Goal: Information Seeking & Learning: Check status

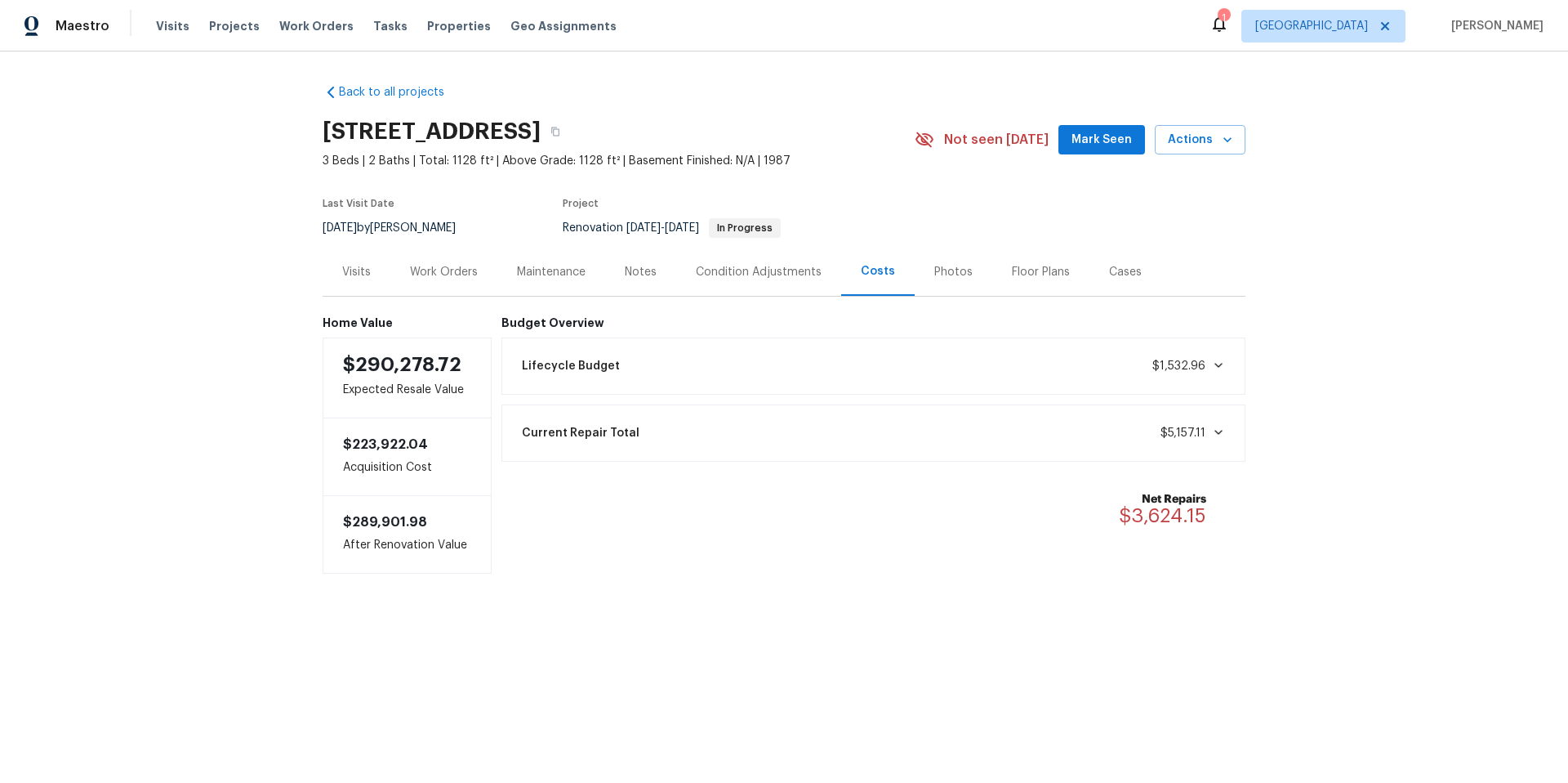
click at [945, 1] on div "Maestro Visits Projects Work Orders Tasks Properties Geo Assignments 1 Tucson […" at bounding box center [784, 26] width 1568 height 51
click at [573, 368] on span "Lifecycle Budget" at bounding box center [570, 366] width 98 height 16
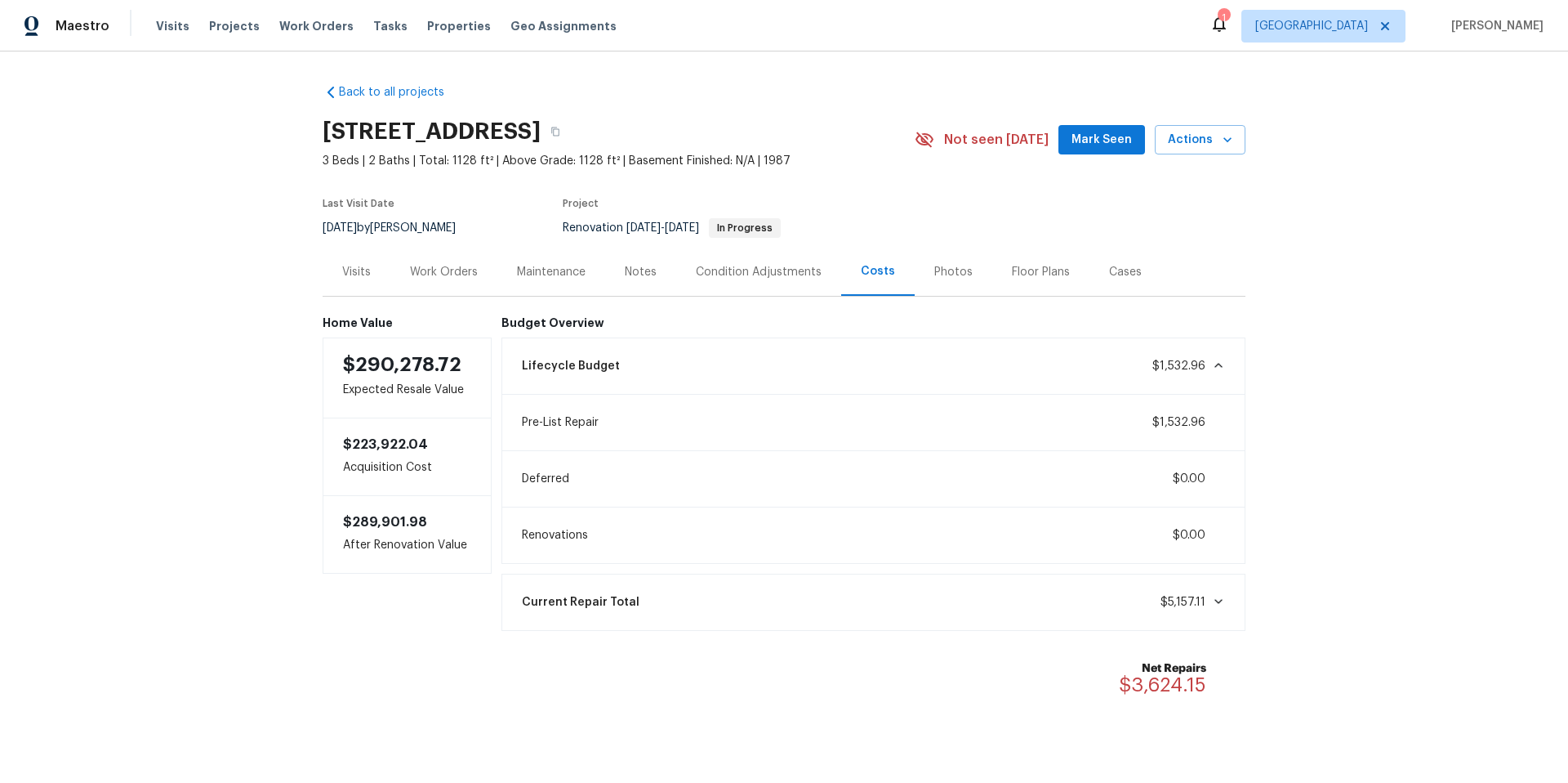
click at [758, 276] on div "Condition Adjustments" at bounding box center [759, 272] width 126 height 16
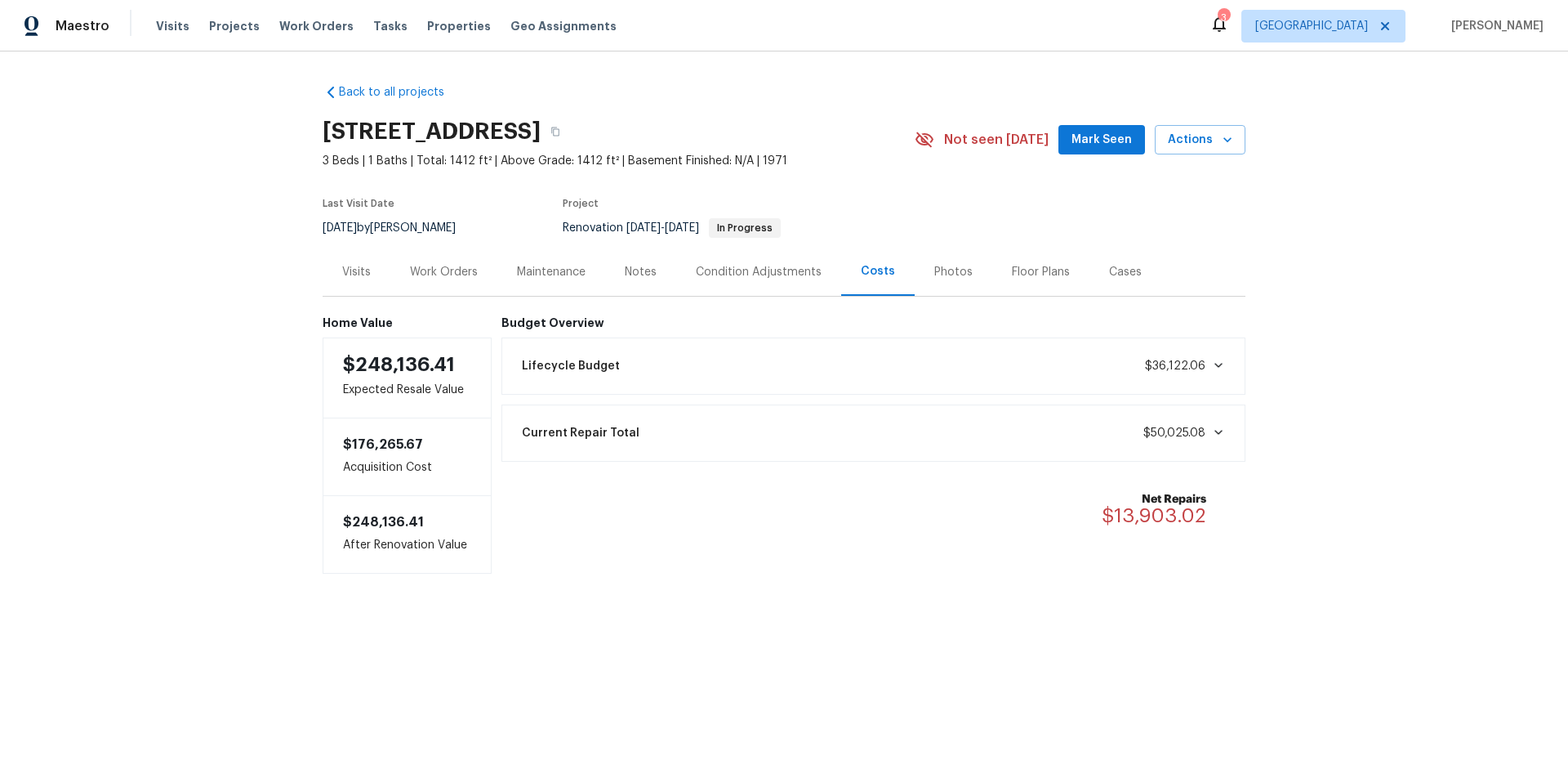
click at [1218, 431] on div "Current Repair Total $50,025.08" at bounding box center [873, 433] width 723 height 36
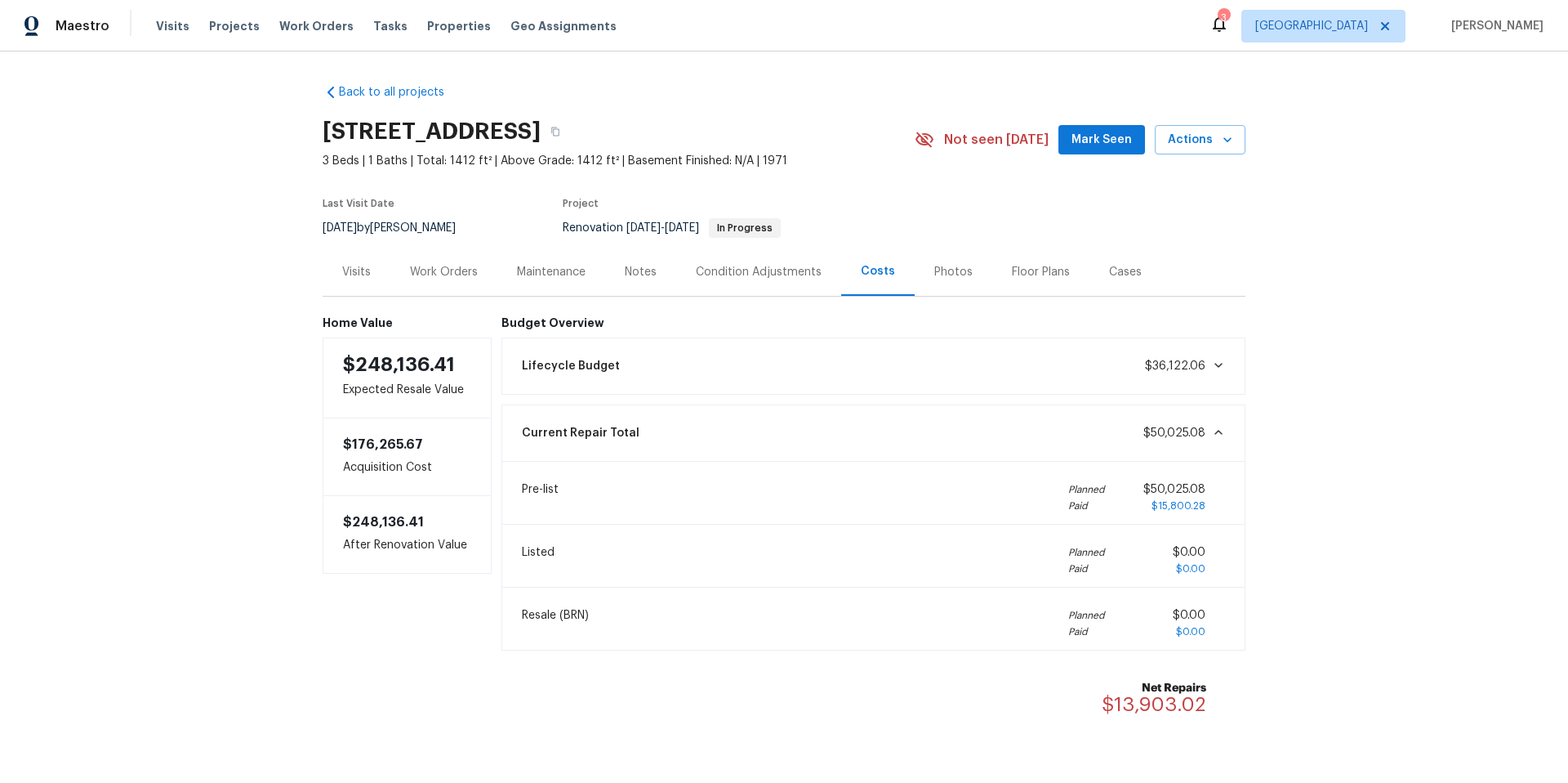
click at [1212, 362] on icon at bounding box center [1218, 365] width 13 height 13
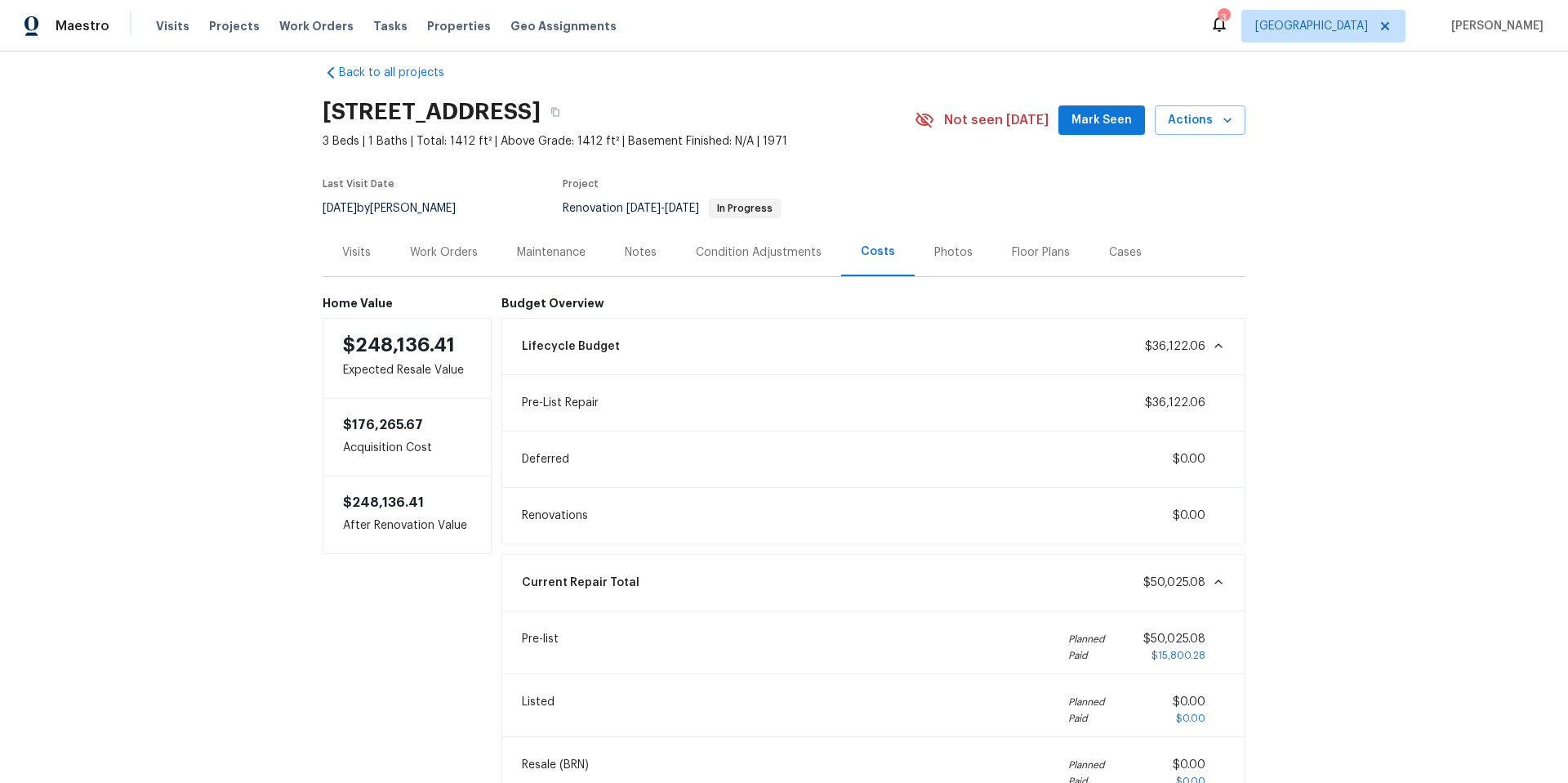
scroll to position [71, 0]
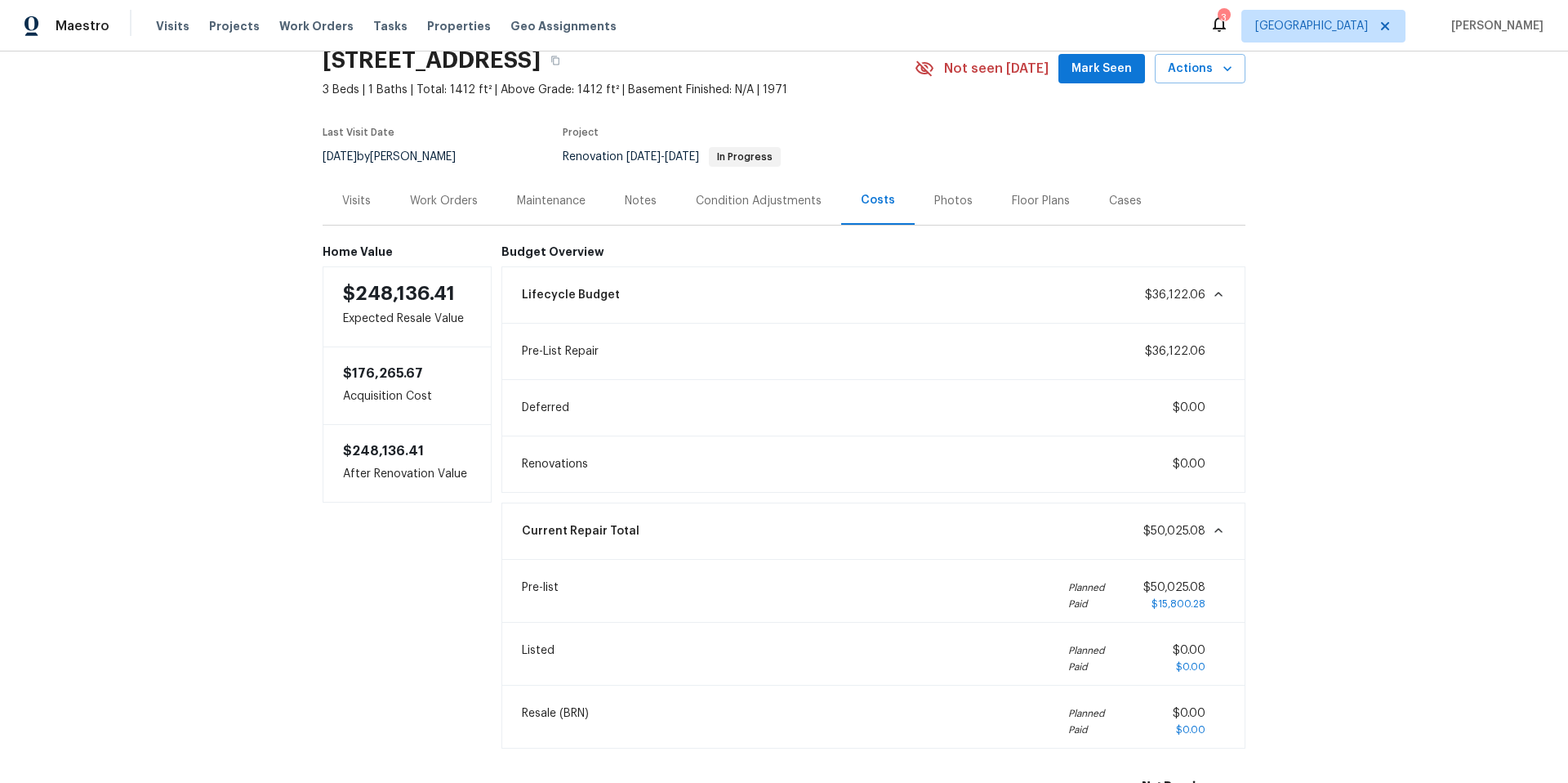
click at [451, 203] on div "Work Orders" at bounding box center [444, 201] width 68 height 16
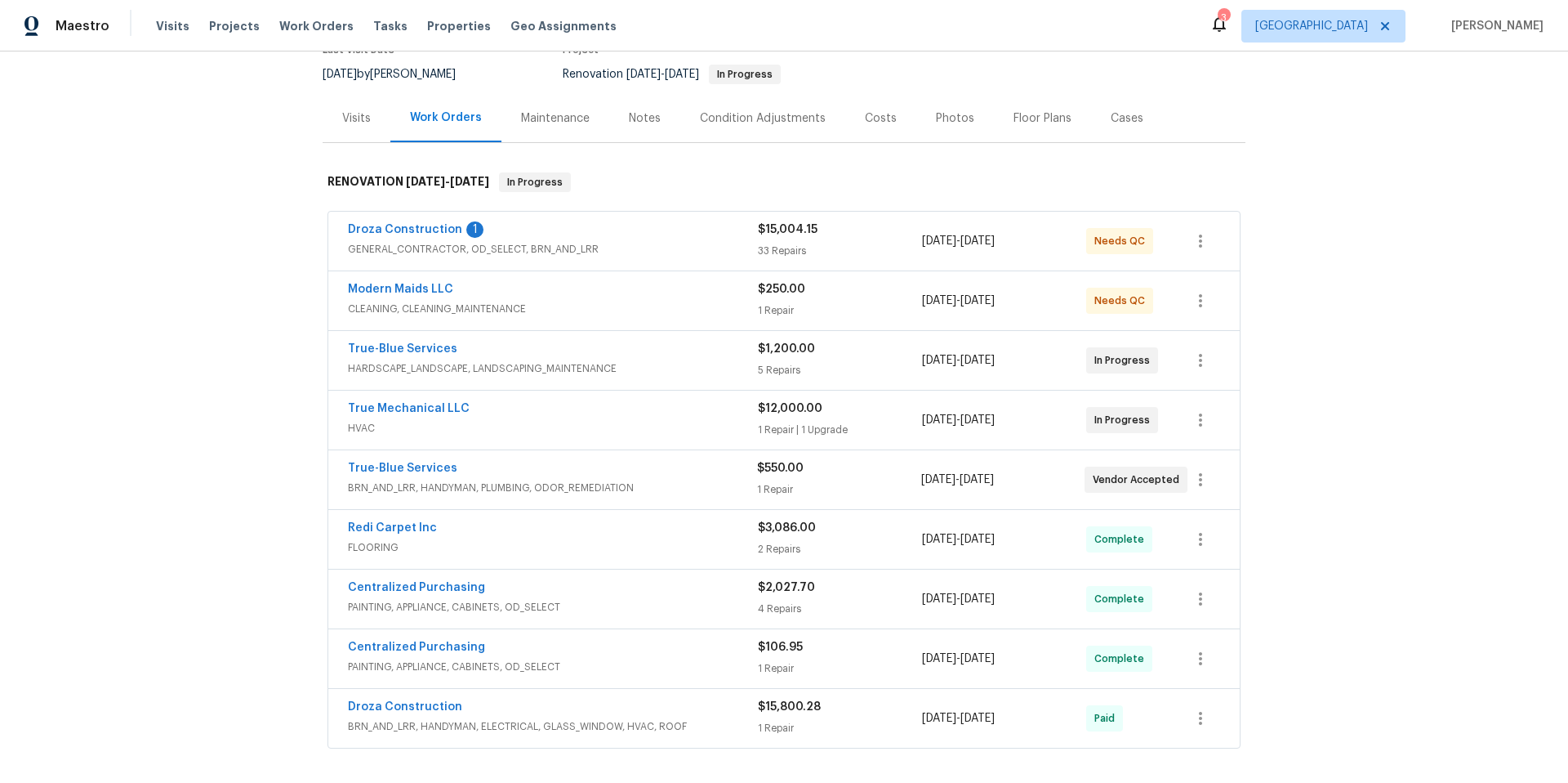
scroll to position [181, 0]
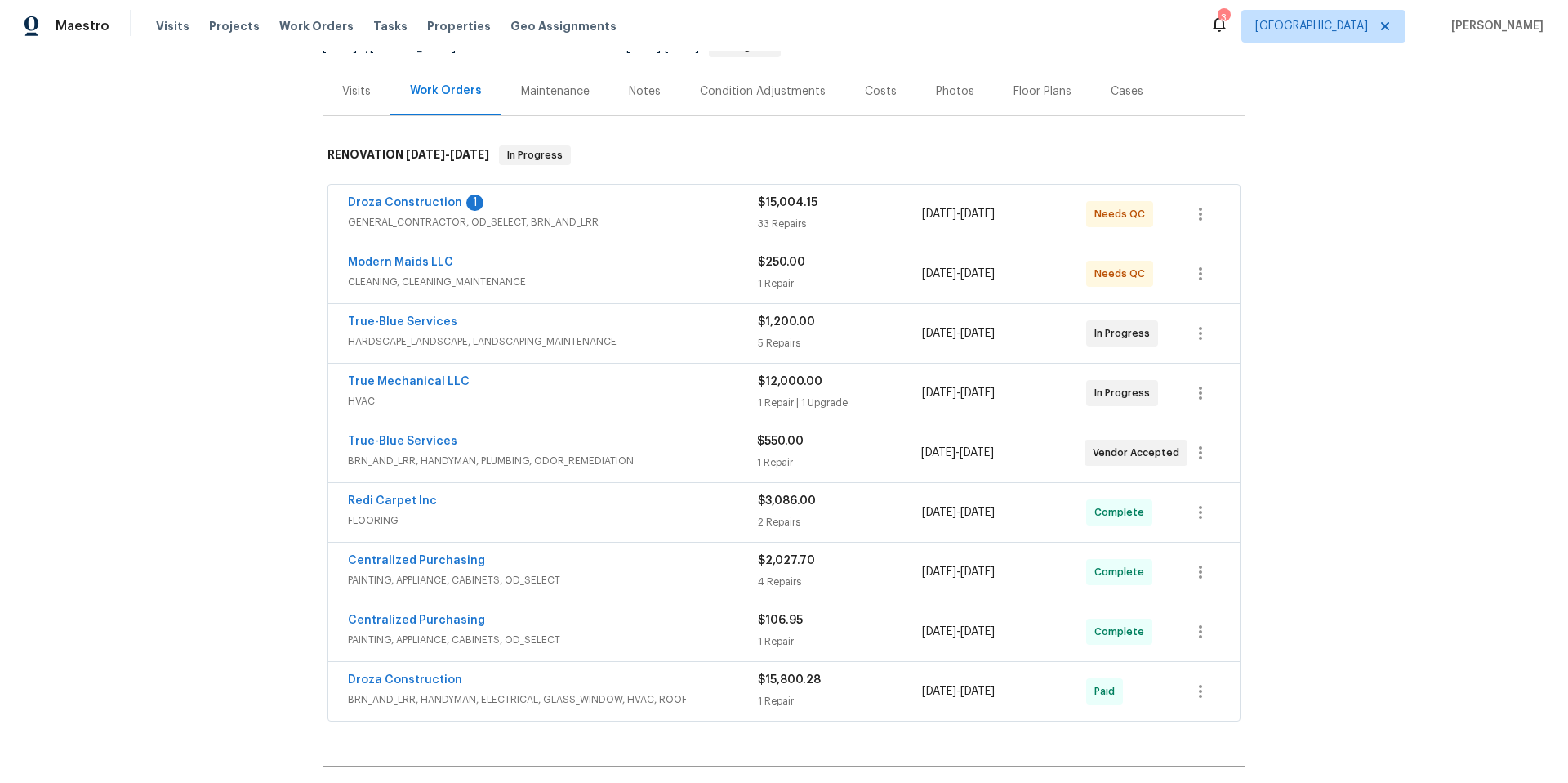
click at [774, 91] on div "Condition Adjustments" at bounding box center [763, 91] width 126 height 16
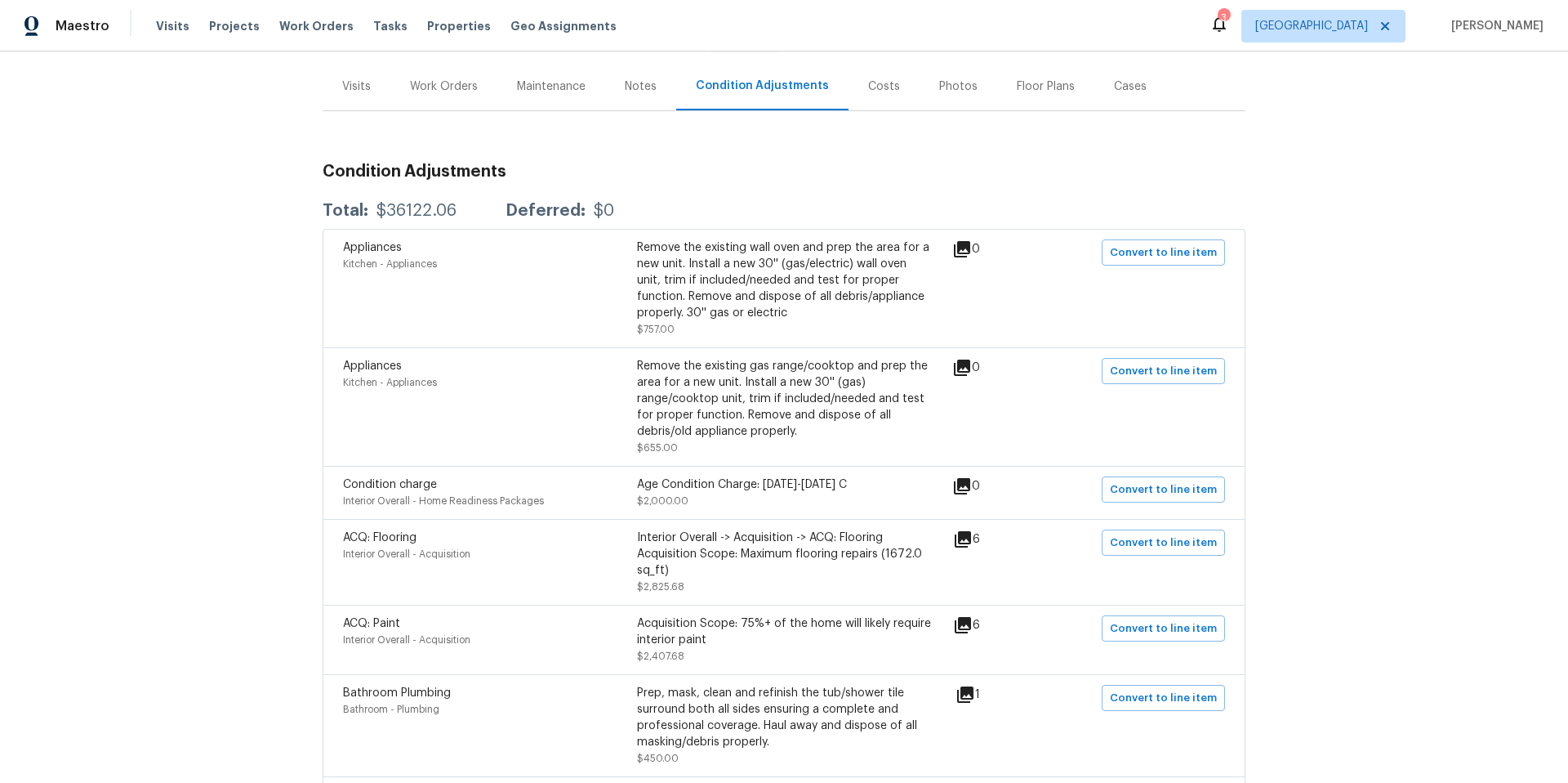
scroll to position [131, 0]
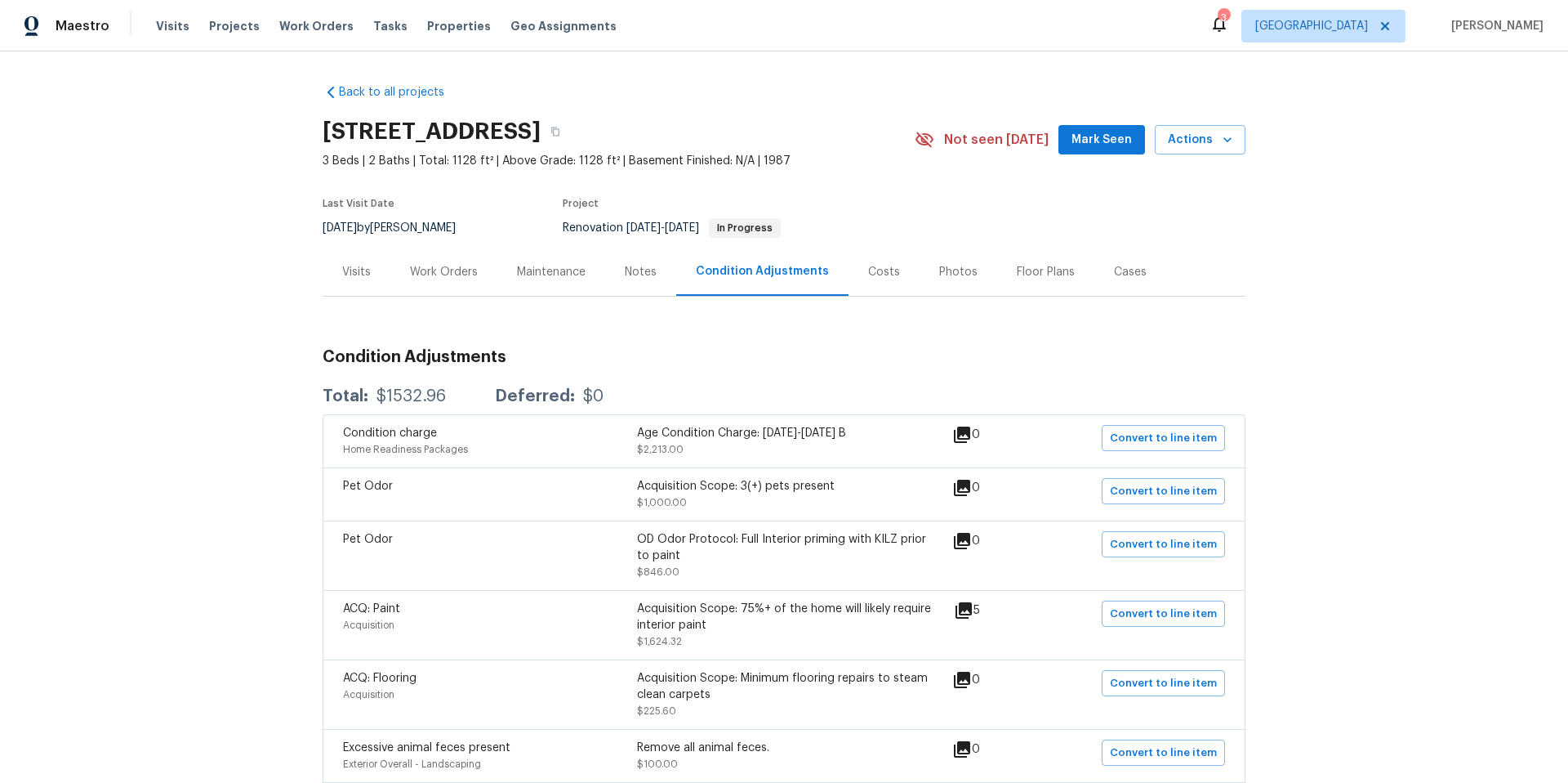
click at [881, 267] on div "Costs" at bounding box center [884, 272] width 32 height 16
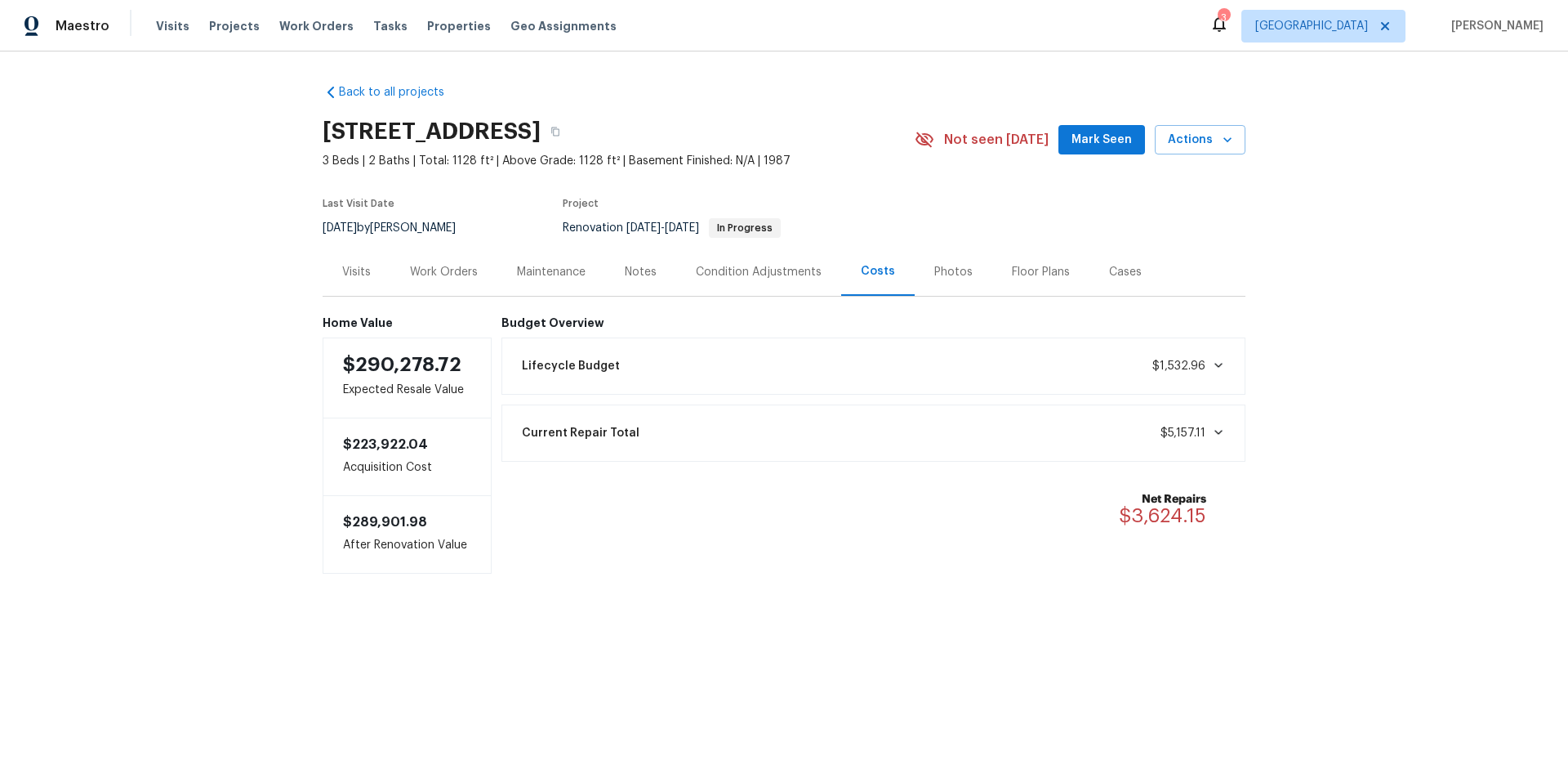
click at [1215, 433] on icon at bounding box center [1218, 432] width 8 height 5
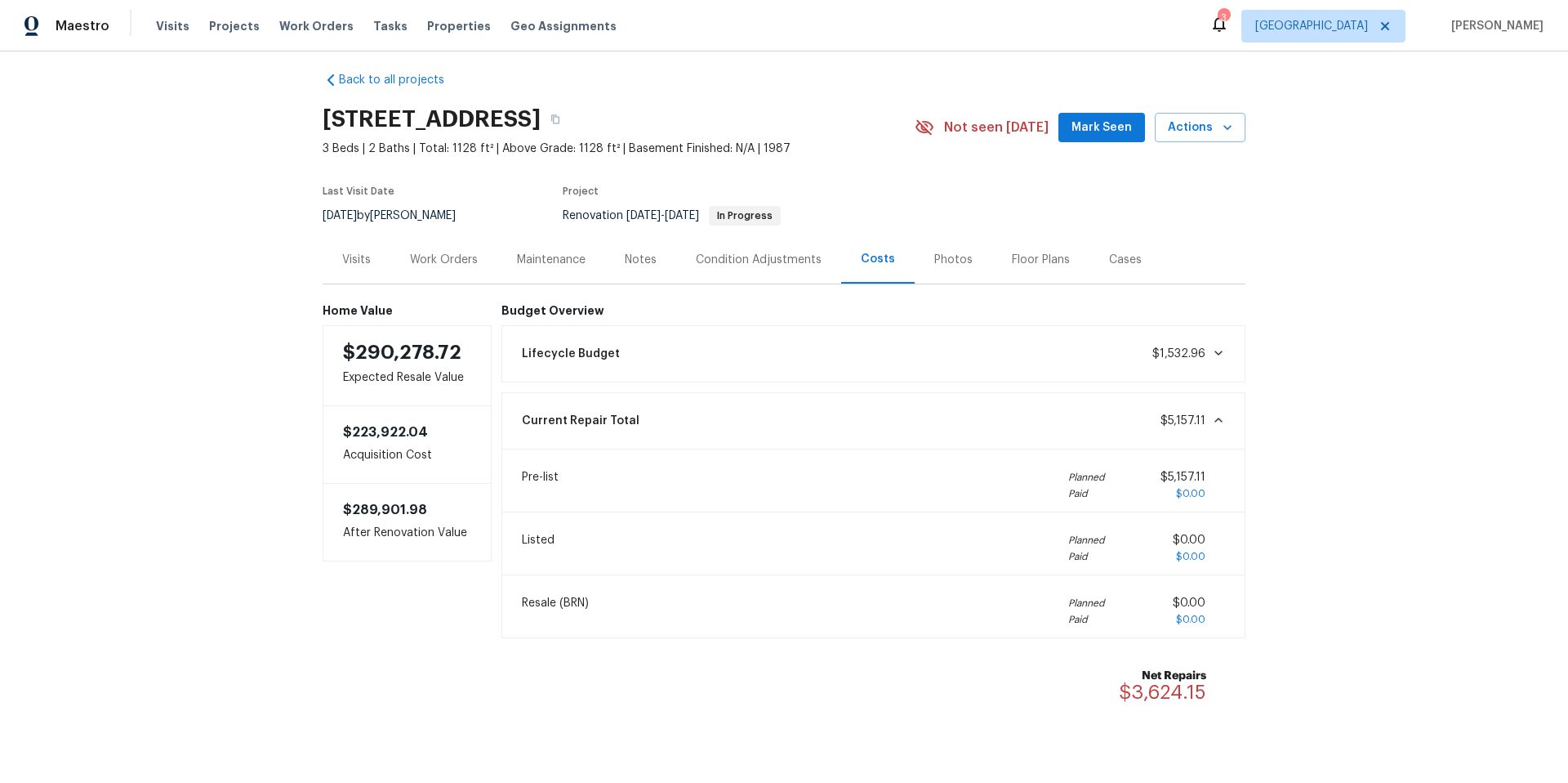
scroll to position [13, 0]
click at [1215, 353] on icon at bounding box center [1218, 353] width 8 height 5
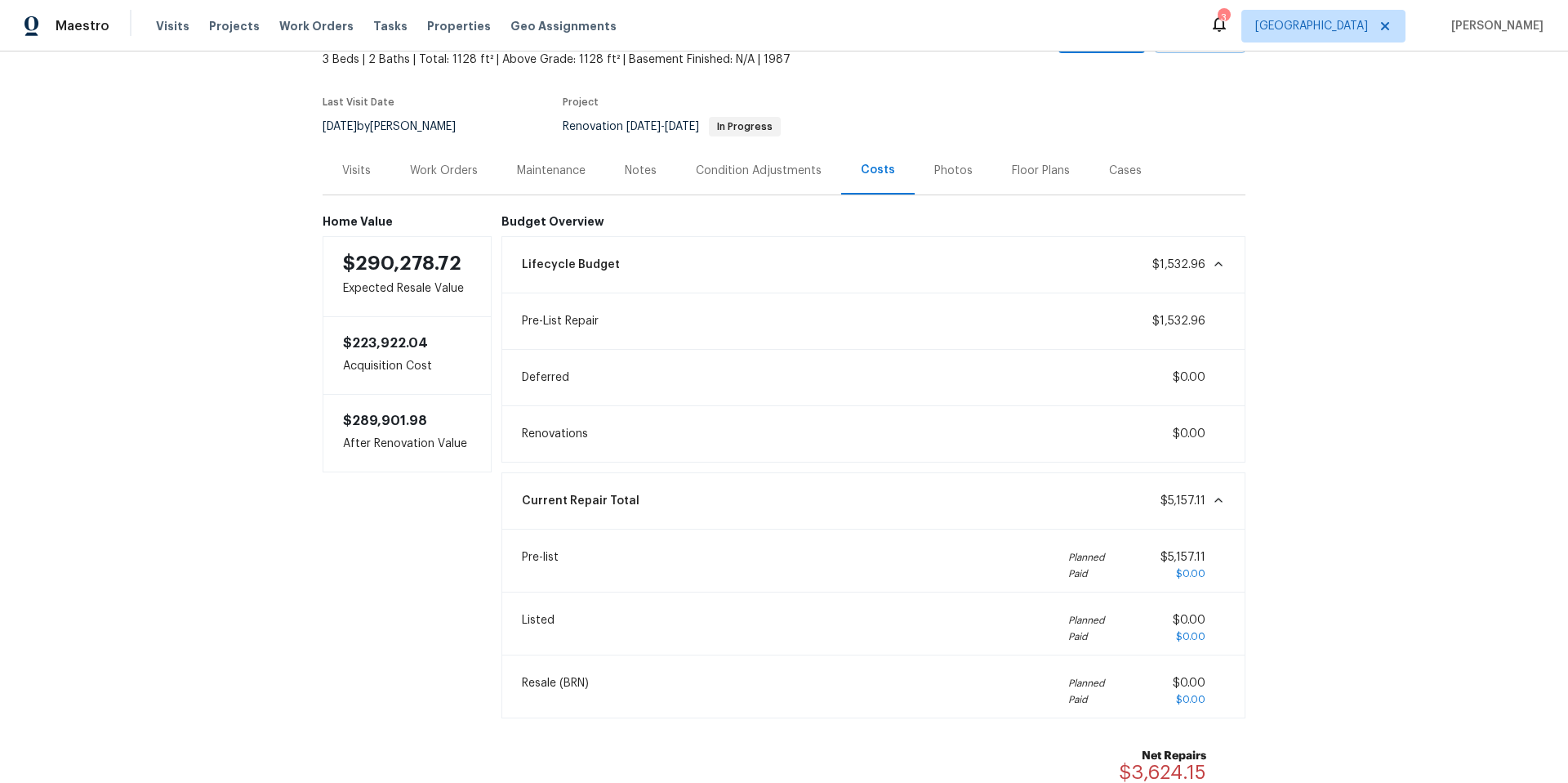
scroll to position [100, 0]
